Goal: Task Accomplishment & Management: Manage account settings

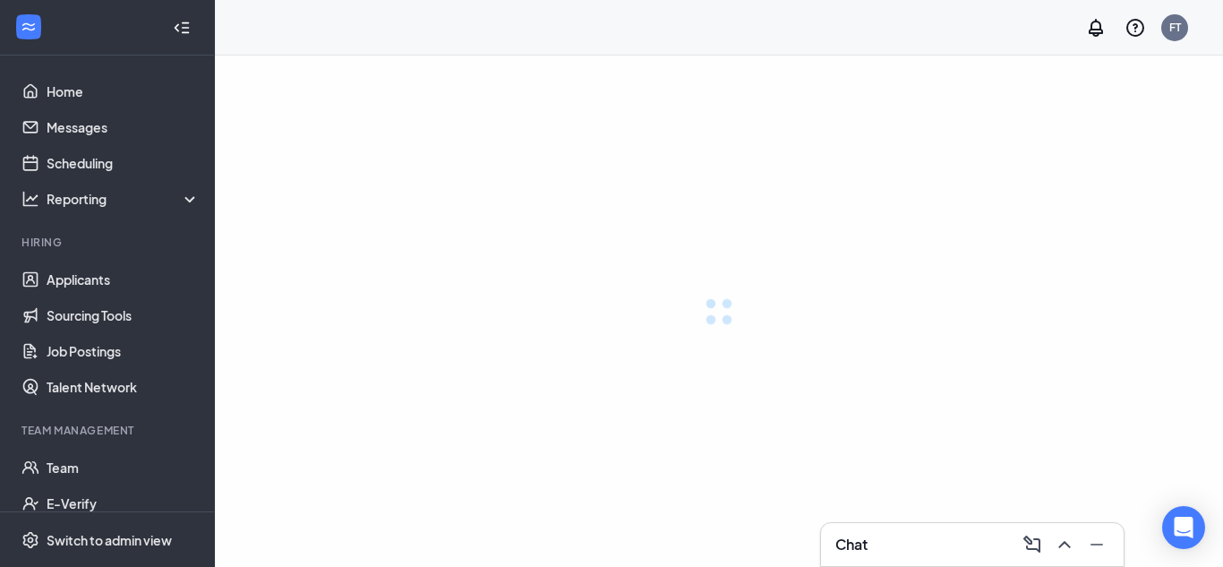
click at [372, 59] on div at bounding box center [719, 311] width 1008 height 511
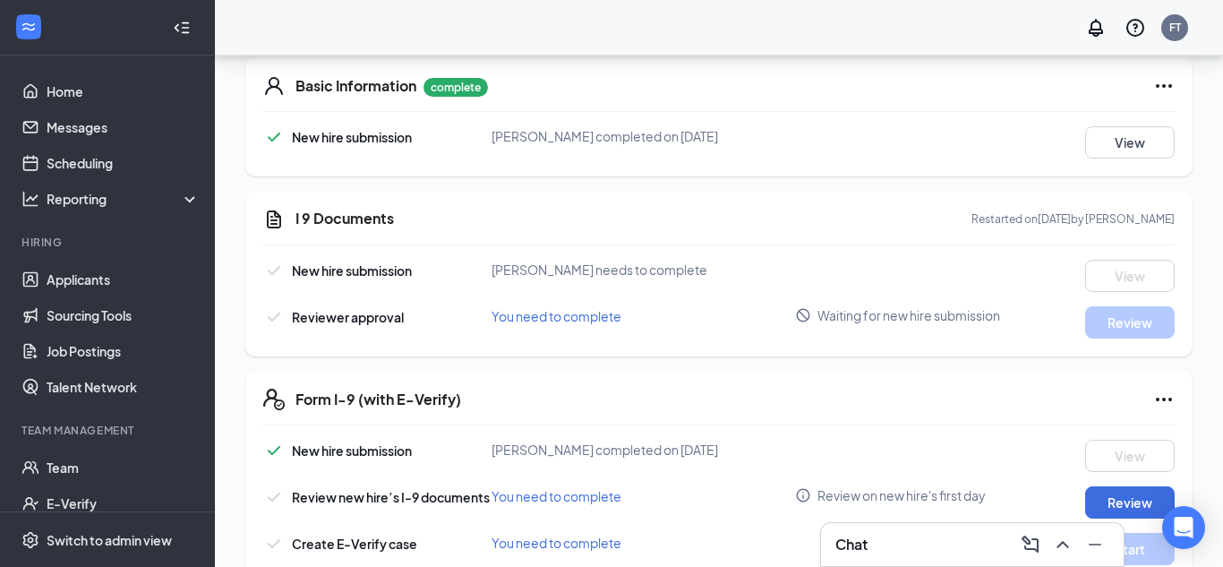
scroll to position [430, 0]
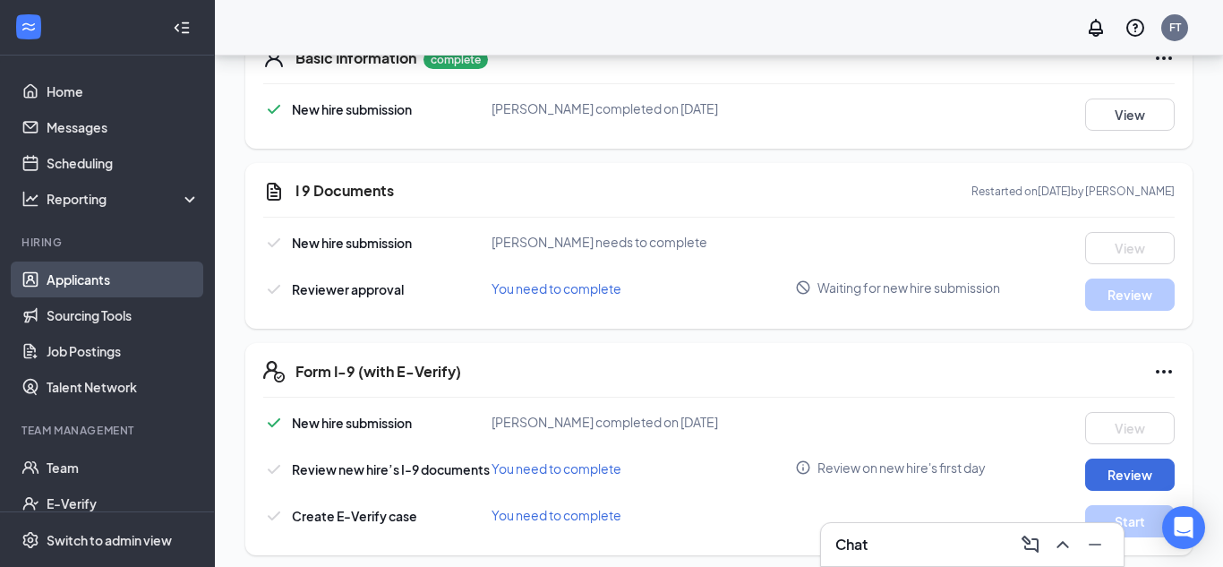
click at [128, 284] on link "Applicants" at bounding box center [123, 279] width 153 height 36
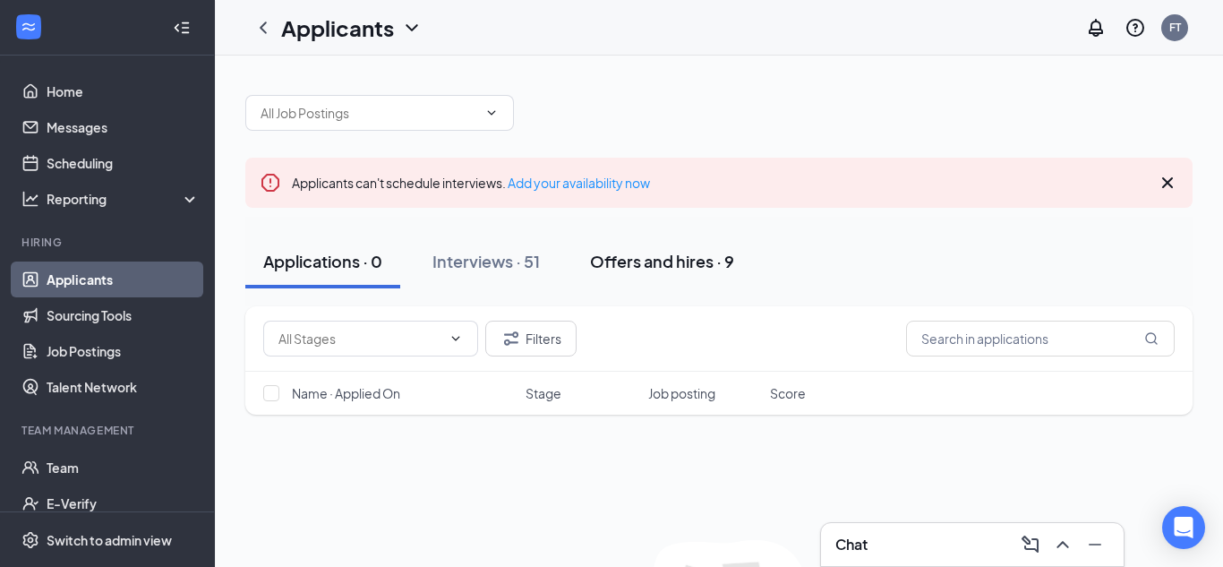
click at [688, 275] on button "Offers and hires · 9" at bounding box center [662, 262] width 180 height 54
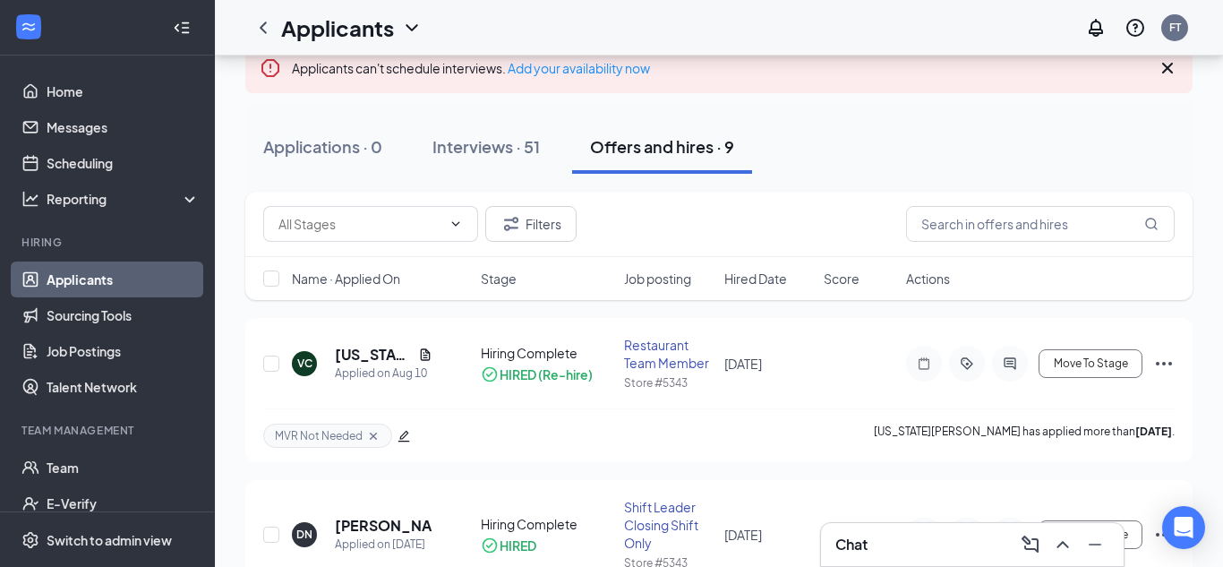
scroll to position [143, 0]
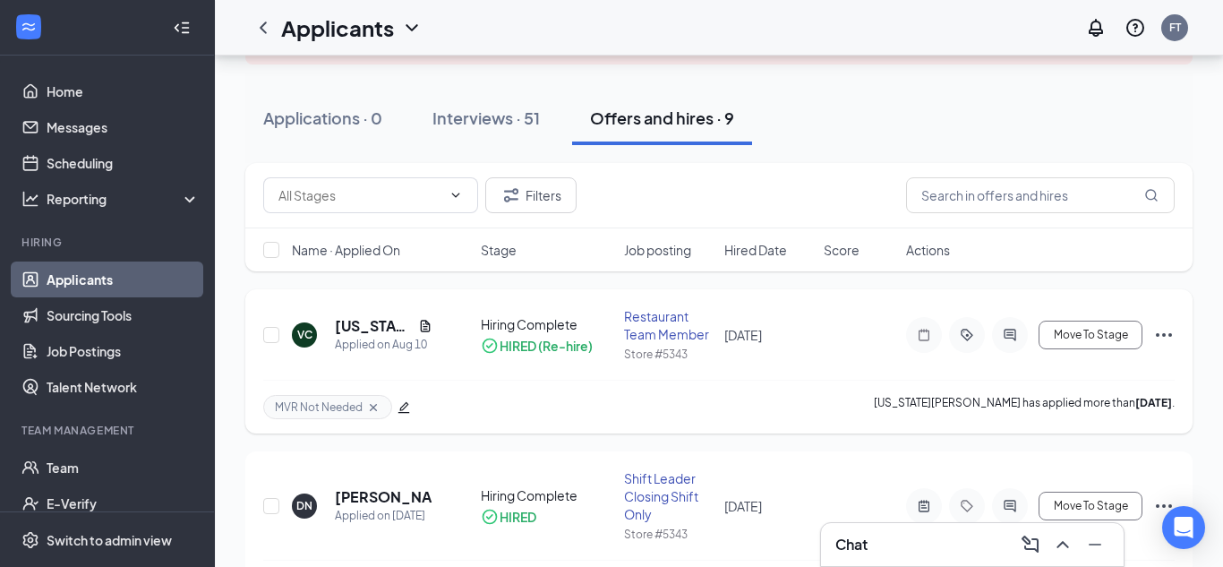
click at [1165, 334] on icon "Ellipses" at bounding box center [1164, 335] width 16 height 4
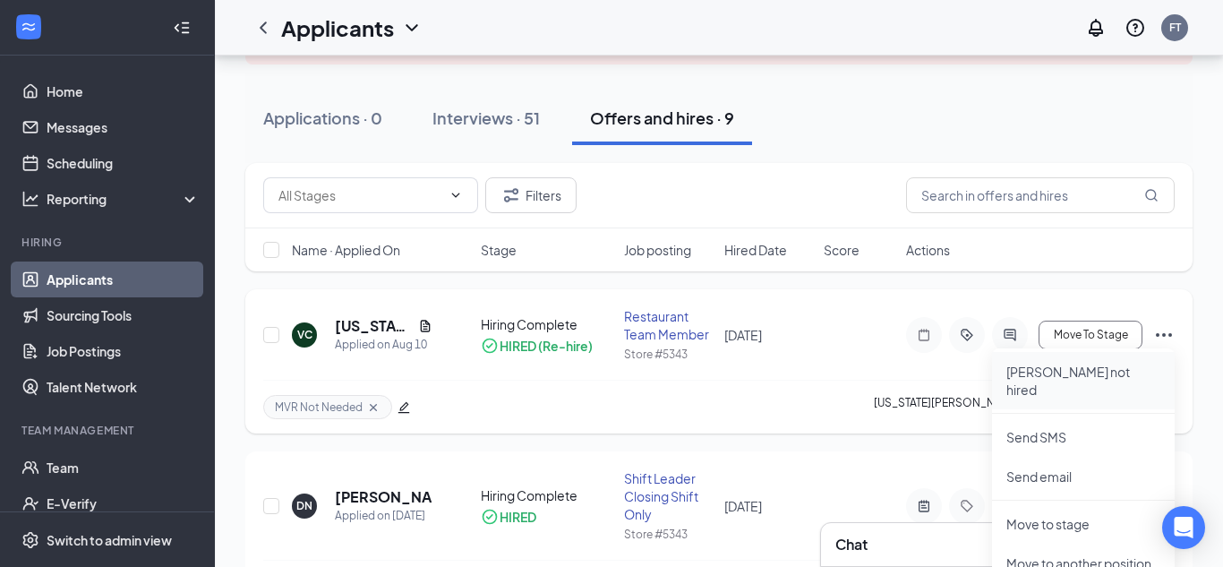
click at [1030, 375] on p "[PERSON_NAME] not hired" at bounding box center [1083, 381] width 154 height 36
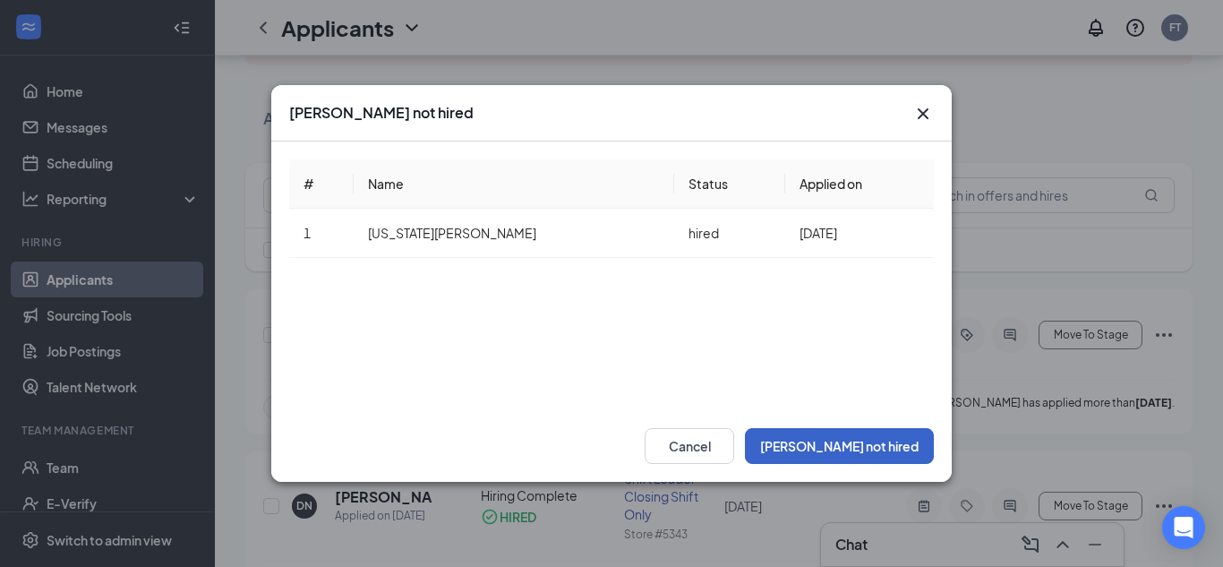
click at [849, 440] on button "[PERSON_NAME] not hired" at bounding box center [839, 446] width 189 height 36
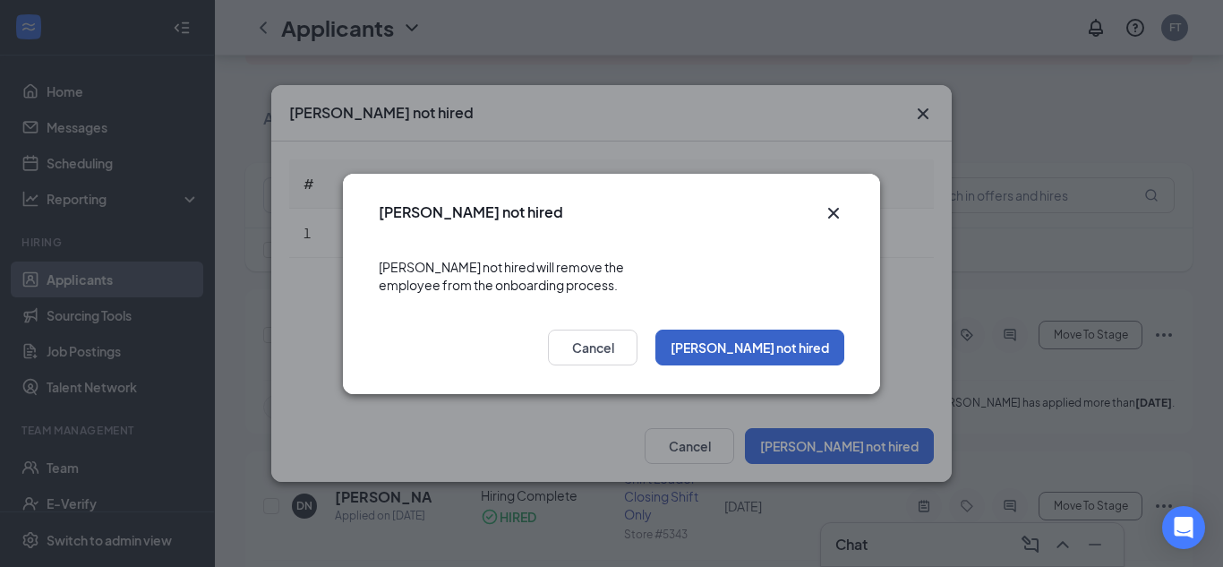
click at [794, 335] on button "[PERSON_NAME] not hired" at bounding box center [749, 347] width 189 height 36
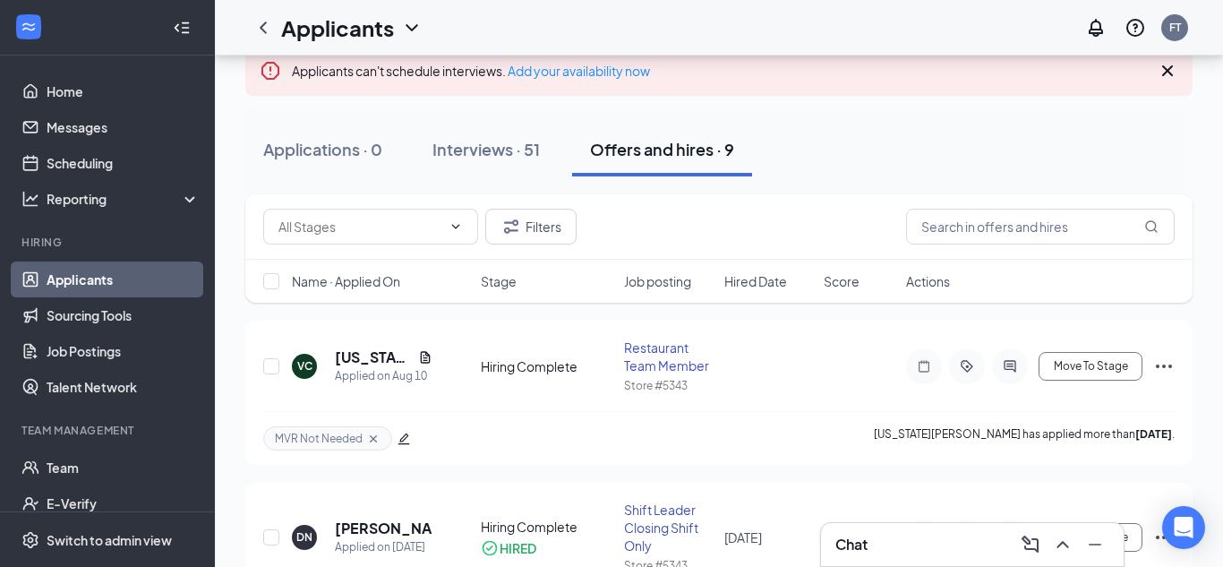
scroll to position [107, 0]
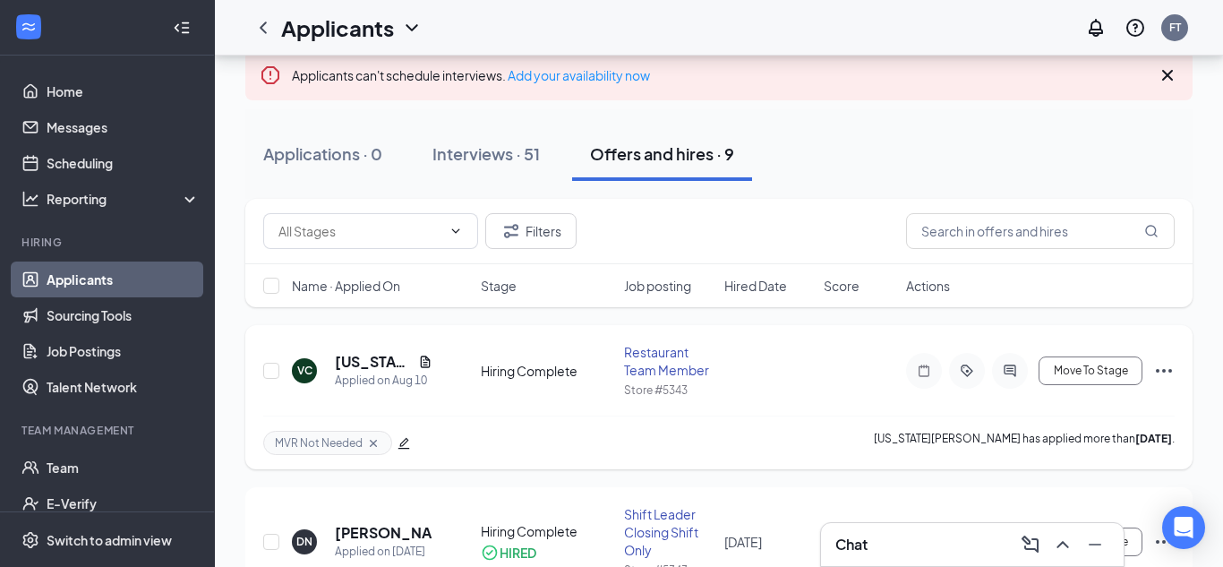
click at [1163, 365] on icon "Ellipses" at bounding box center [1163, 370] width 21 height 21
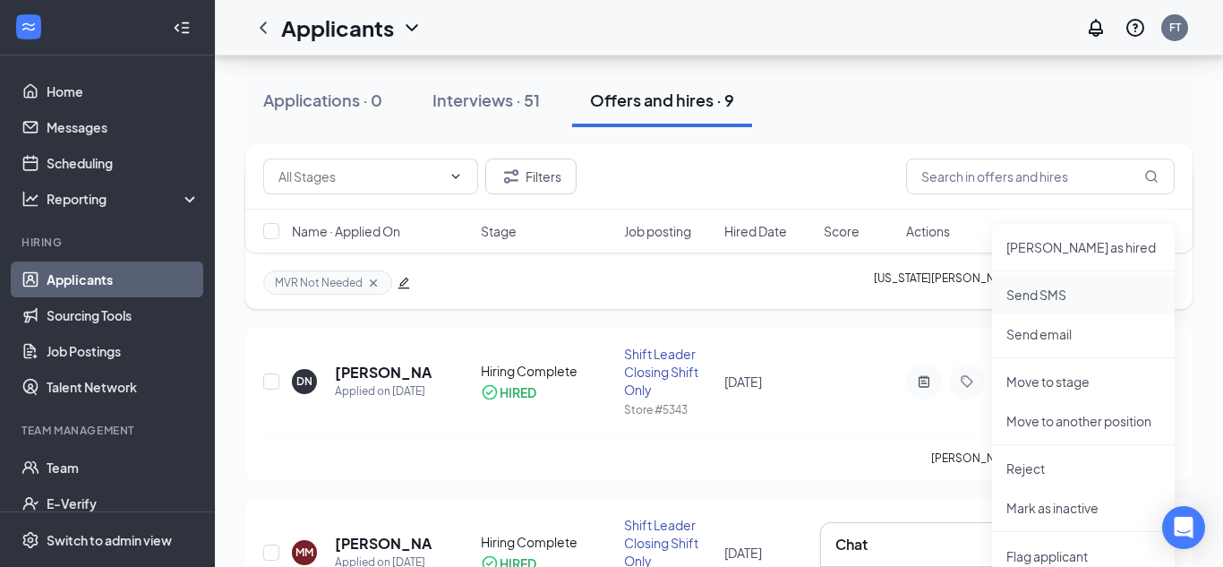
scroll to position [286, 0]
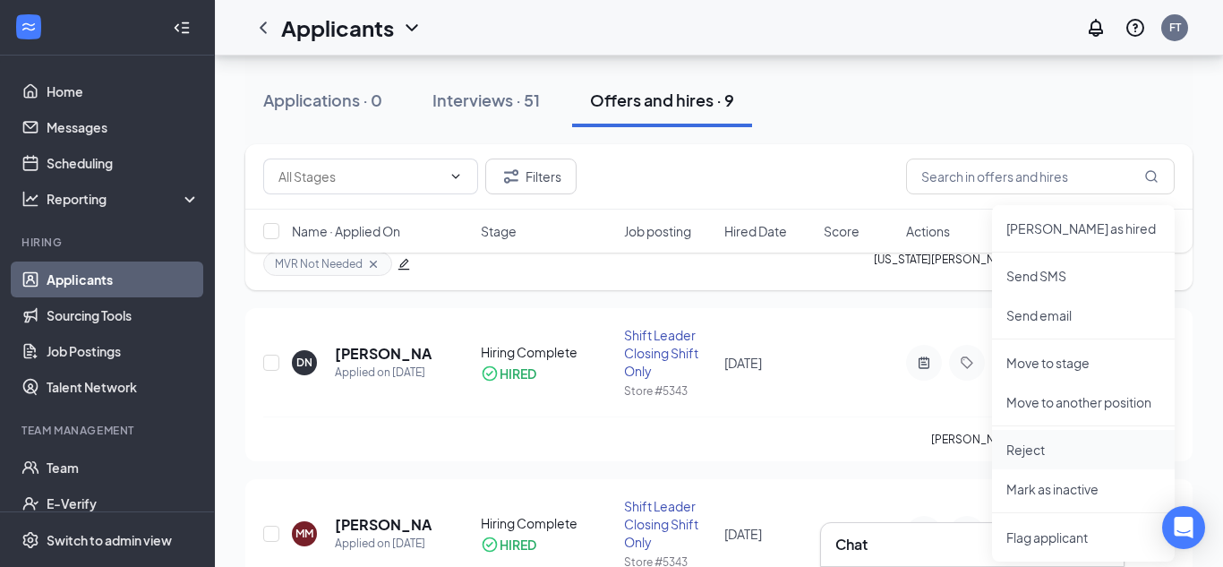
click at [1060, 461] on li "Reject" at bounding box center [1083, 449] width 183 height 39
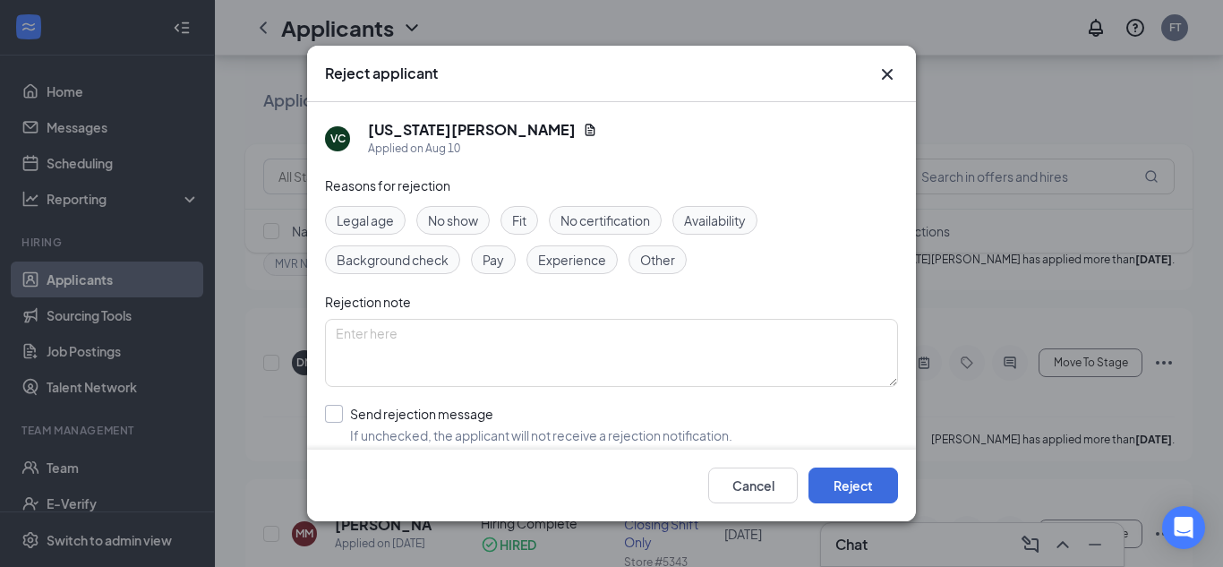
click at [330, 406] on input "Send rejection message If unchecked, the applicant will not receive a rejection…" at bounding box center [528, 424] width 407 height 39
click at [428, 332] on textarea at bounding box center [611, 353] width 573 height 68
click at [334, 420] on input "Send rejection message If unchecked, the applicant will not receive a rejection…" at bounding box center [528, 424] width 407 height 39
checkbox input "false"
click at [856, 496] on button "Reject" at bounding box center [853, 485] width 90 height 36
